Goal: Check status: Check status

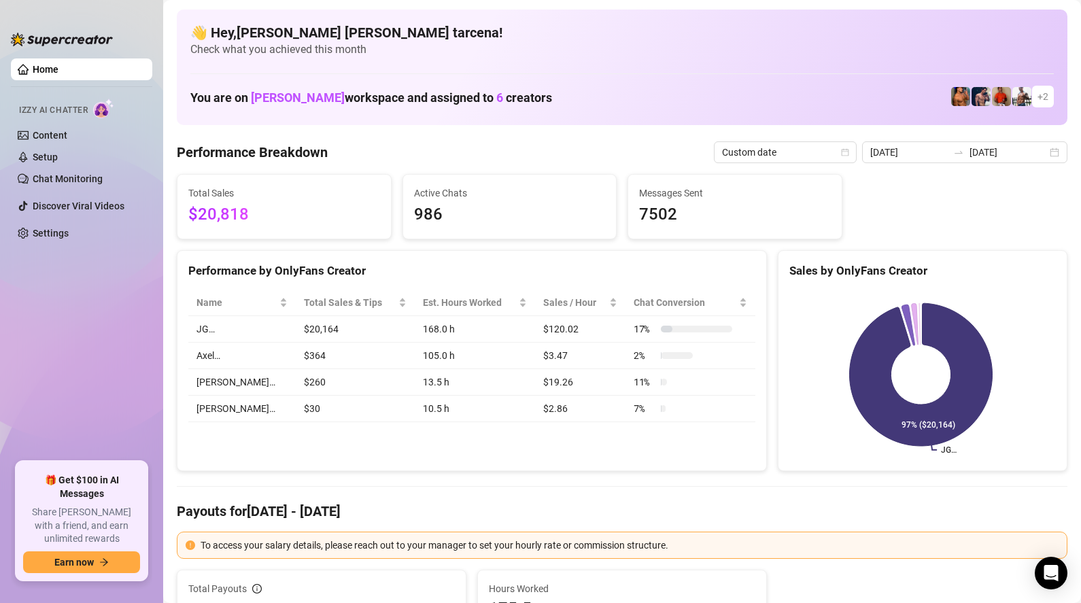
scroll to position [3, 0]
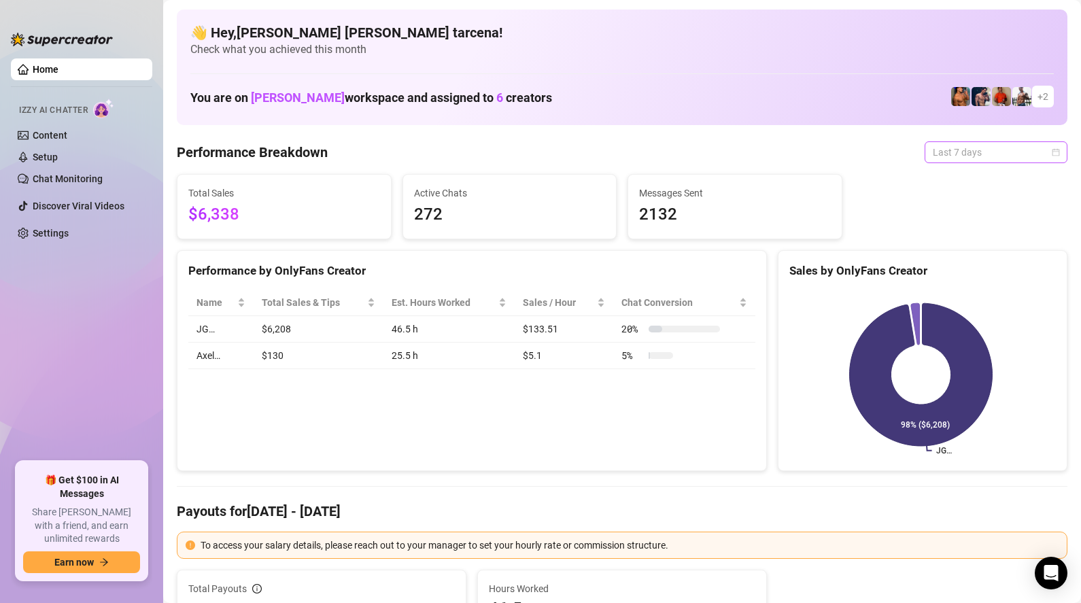
click at [987, 153] on span "Last 7 days" at bounding box center [996, 152] width 126 height 20
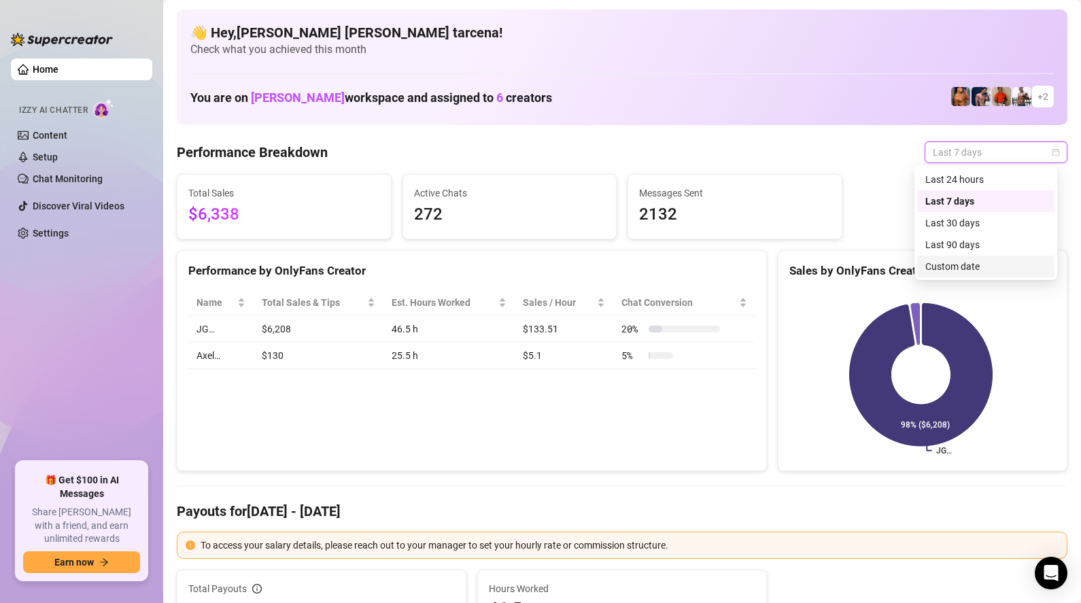
click at [989, 265] on div "Custom date" at bounding box center [985, 266] width 121 height 15
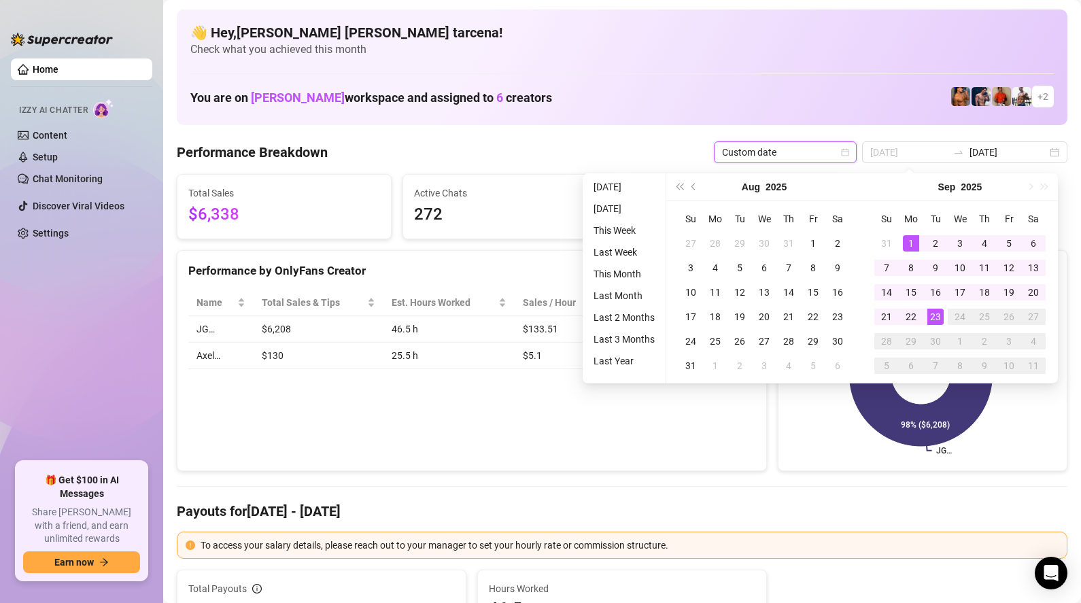
type input "2025-09-01"
click at [908, 239] on div "1" at bounding box center [911, 243] width 16 height 16
type input "2025-09-23"
click at [934, 321] on div "23" at bounding box center [935, 317] width 16 height 16
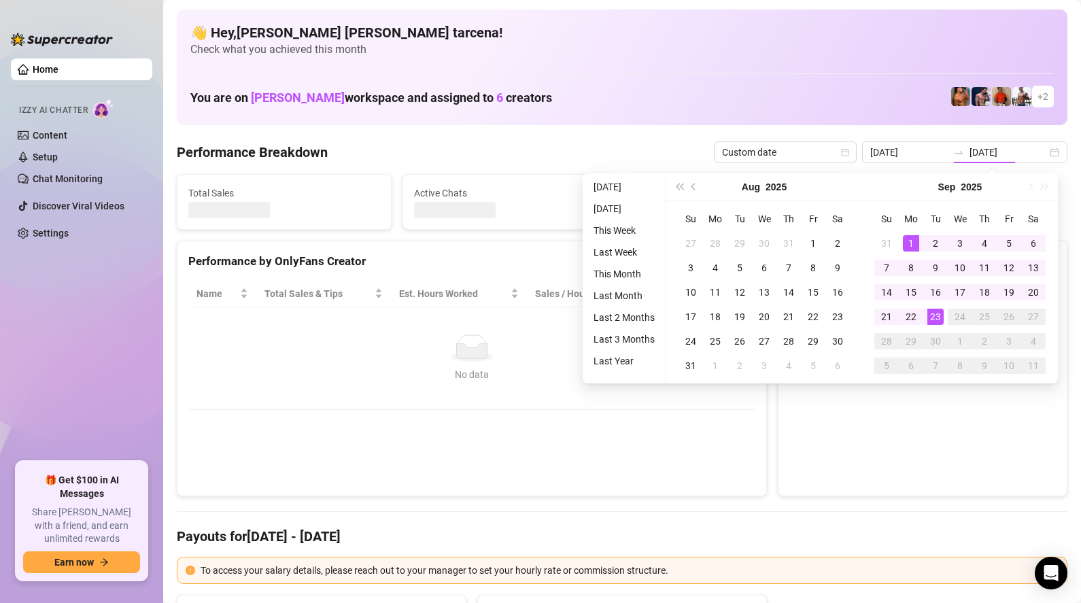
type input "2025-09-01"
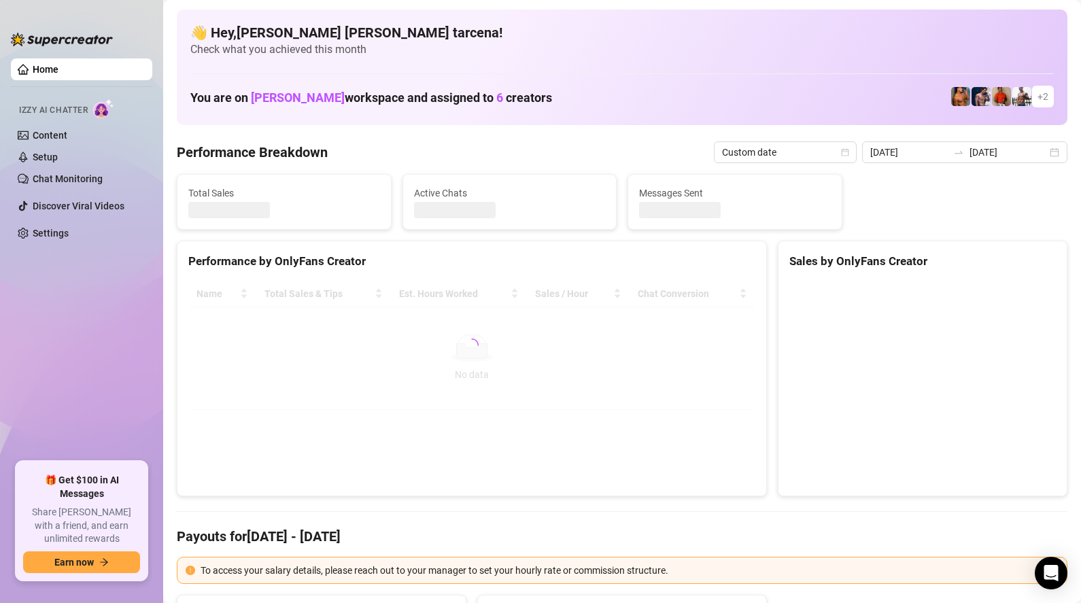
click at [484, 426] on div "Performance by OnlyFans Creator Name Total Sales & Tips Est. Hours Worked Sales…" at bounding box center [472, 369] width 590 height 256
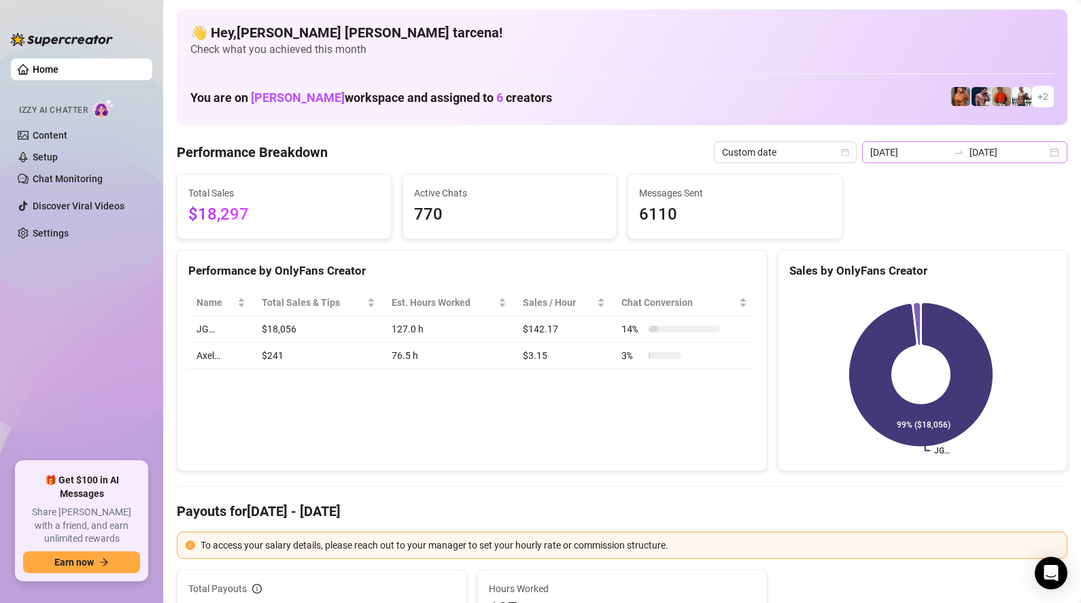
click at [970, 152] on div at bounding box center [959, 152] width 22 height 11
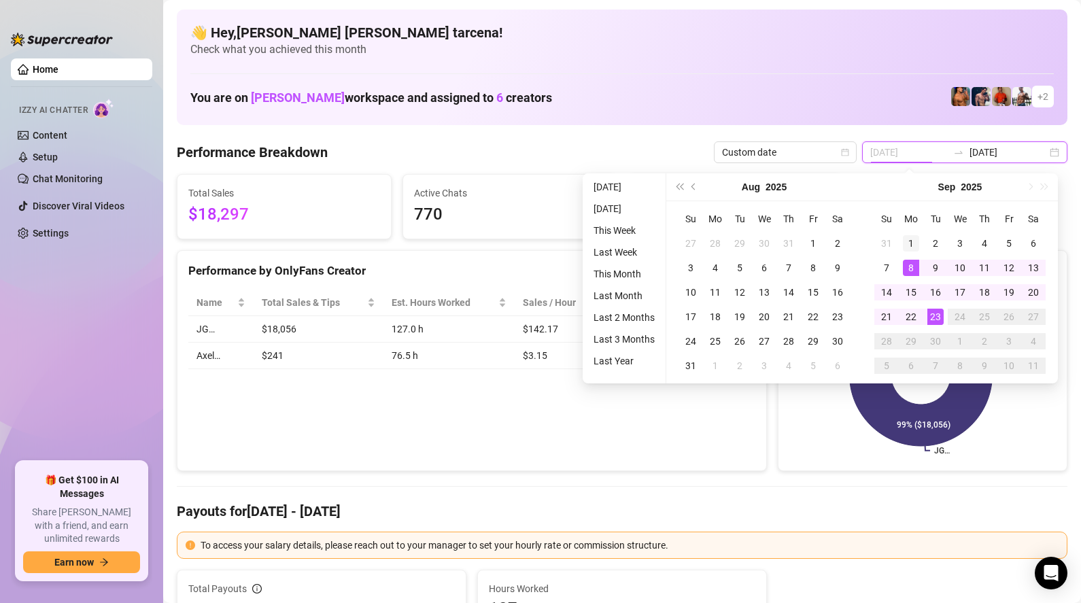
type input "2025-09-01"
click at [912, 243] on div "1" at bounding box center [911, 243] width 16 height 16
type input "2025-09-23"
click at [935, 318] on div "23" at bounding box center [935, 317] width 16 height 16
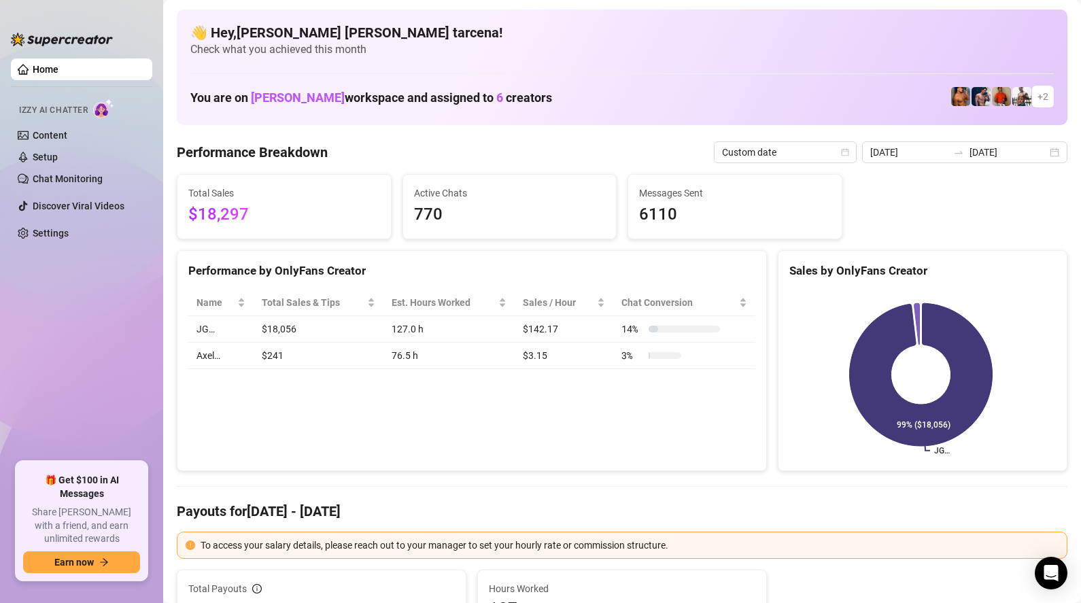
click at [583, 460] on div "Performance by OnlyFans Creator Name Total Sales & Tips Est. Hours Worked Sales…" at bounding box center [472, 361] width 590 height 222
click at [943, 159] on input "2025-09-01" at bounding box center [909, 152] width 78 height 15
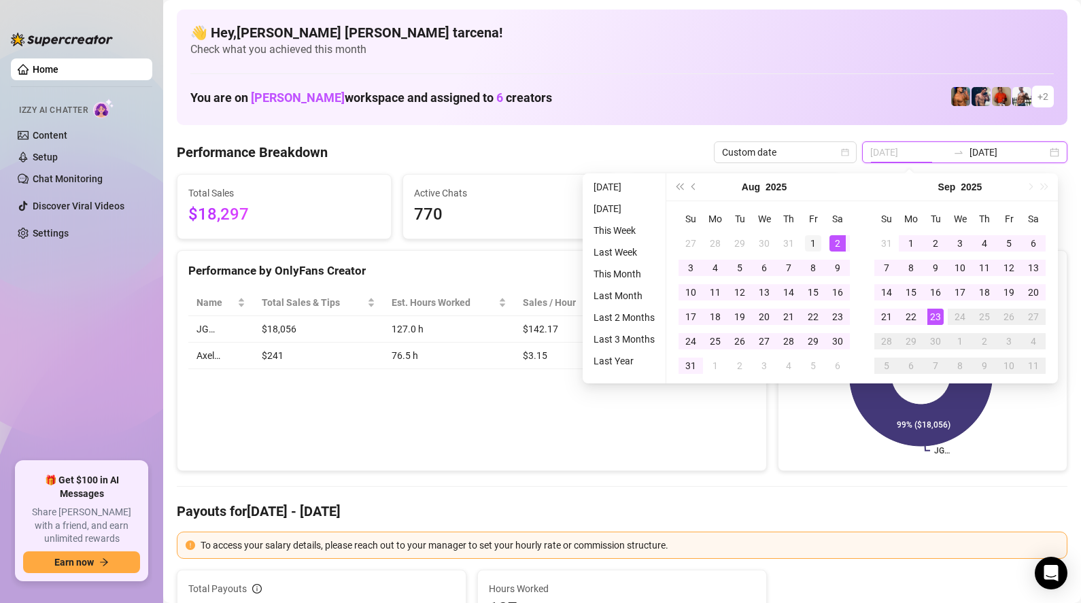
type input "[DATE]"
click at [816, 242] on div "1" at bounding box center [813, 243] width 16 height 16
type input "[DATE]"
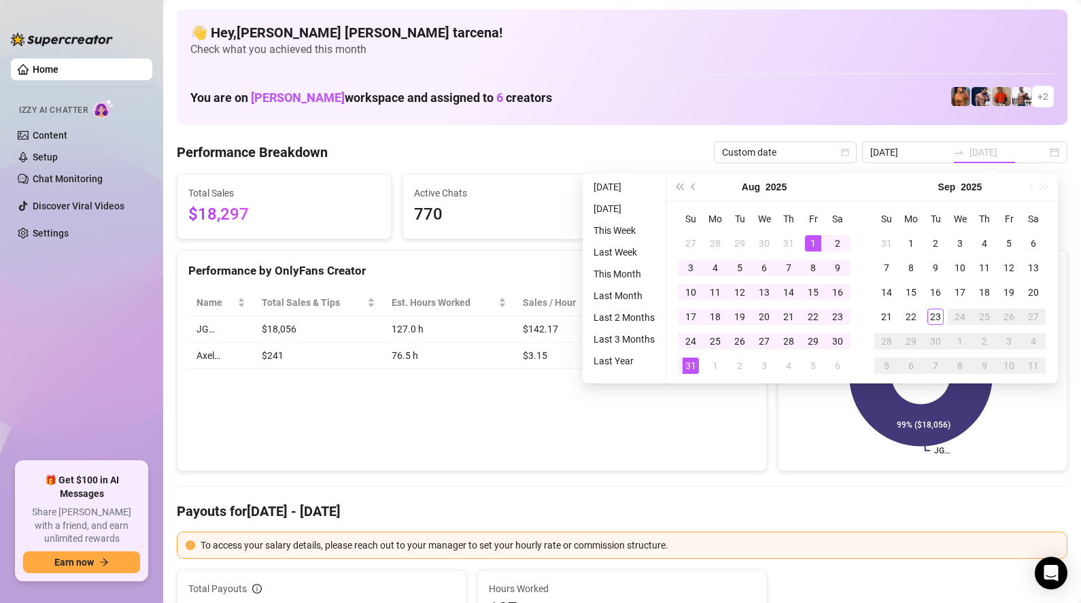
click at [692, 360] on div "31" at bounding box center [691, 366] width 16 height 16
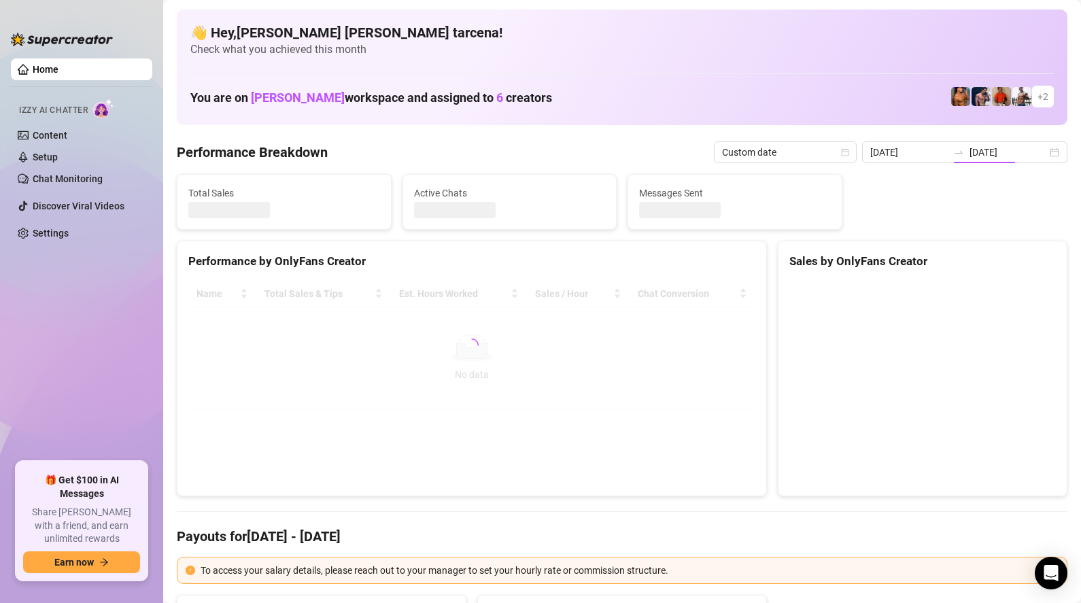
type input "[DATE]"
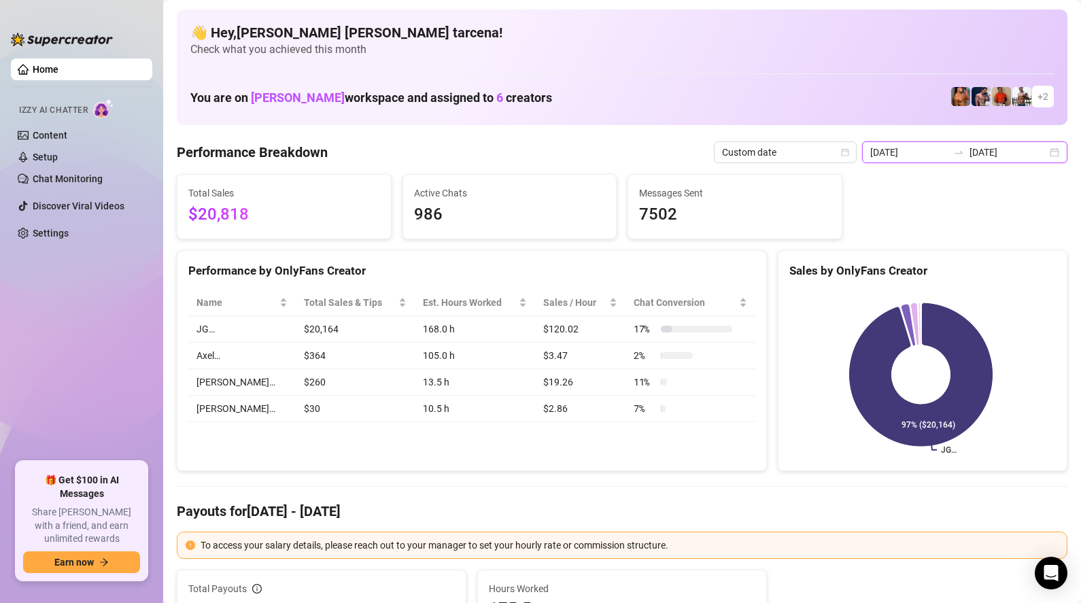
click at [927, 157] on input "[DATE]" at bounding box center [909, 152] width 78 height 15
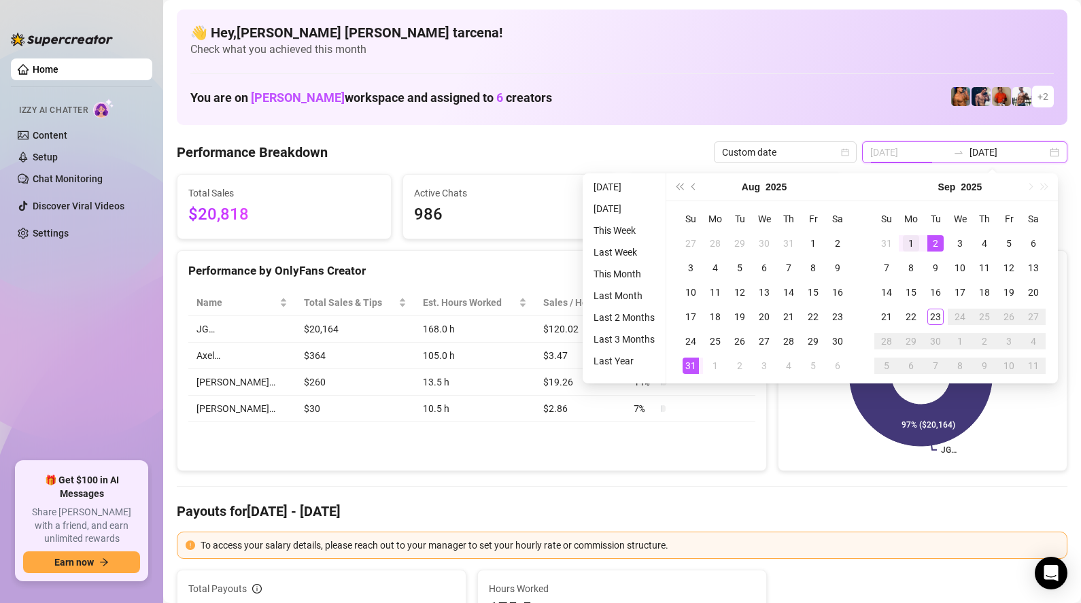
type input "2025-09-01"
click at [913, 243] on div "1" at bounding box center [911, 243] width 16 height 16
type input "2025-09-23"
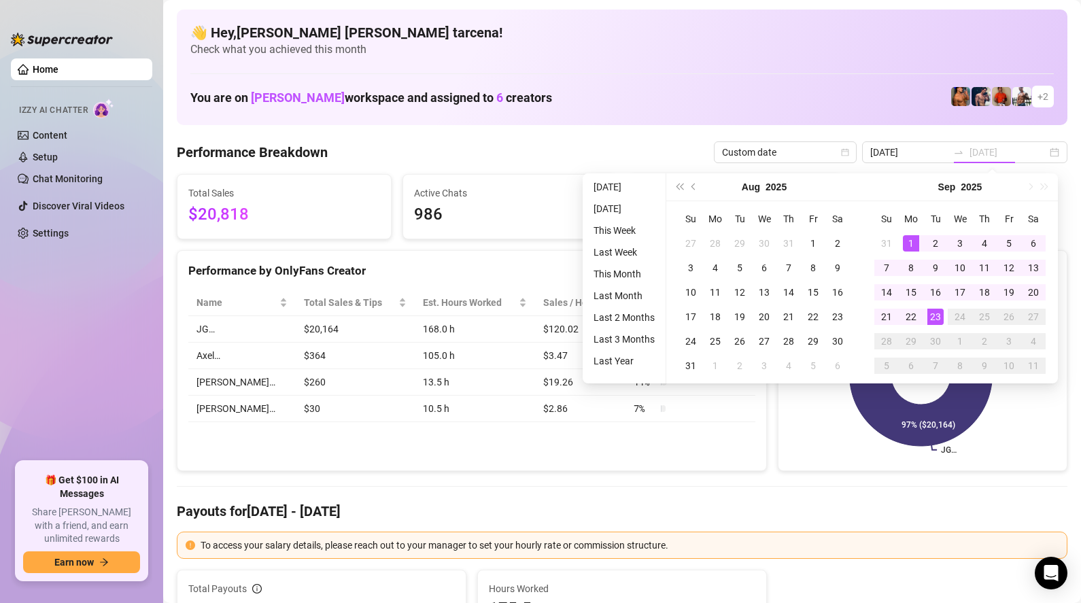
click at [939, 319] on div "23" at bounding box center [935, 317] width 16 height 16
type input "2025-09-01"
type input "2025-09-23"
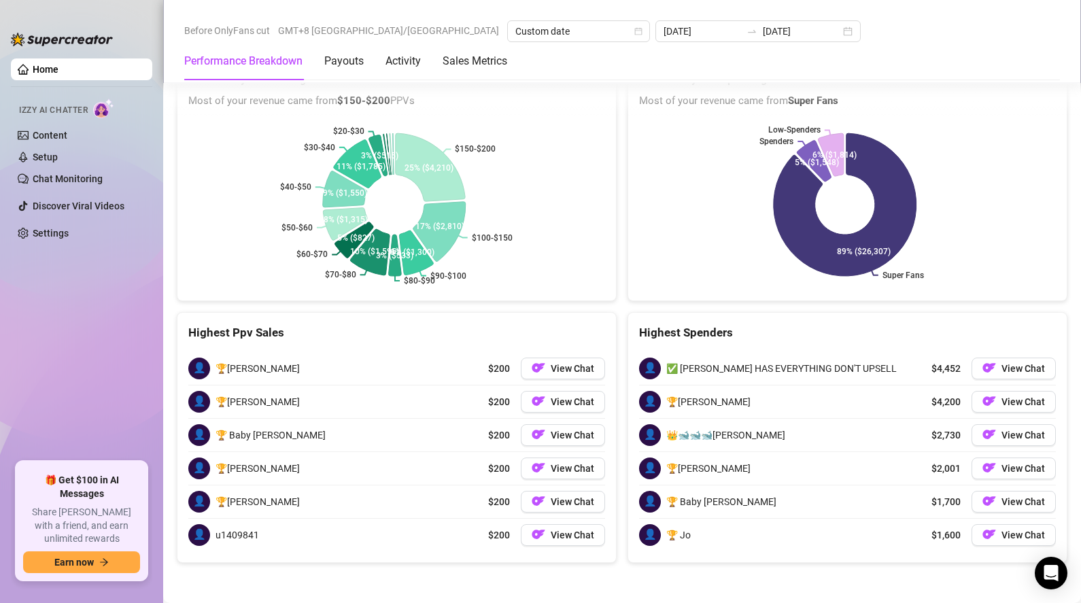
scroll to position [1926, 0]
